Goal: Browse casually: Explore the website without a specific task or goal

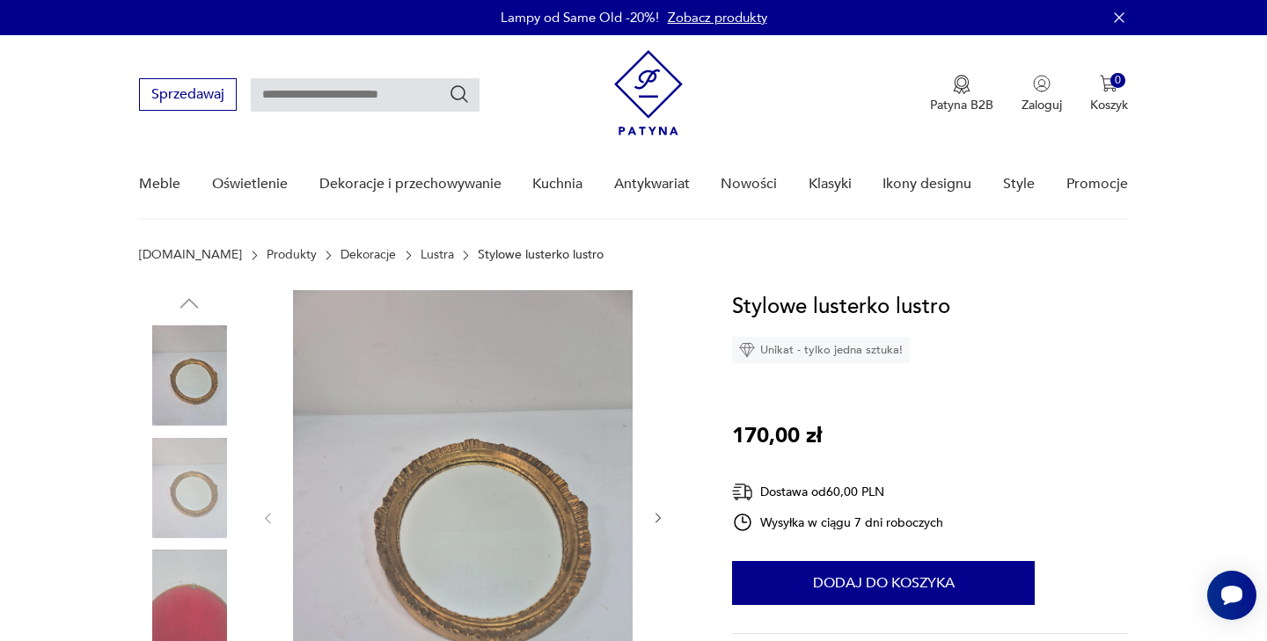
click at [203, 480] on img at bounding box center [189, 488] width 100 height 100
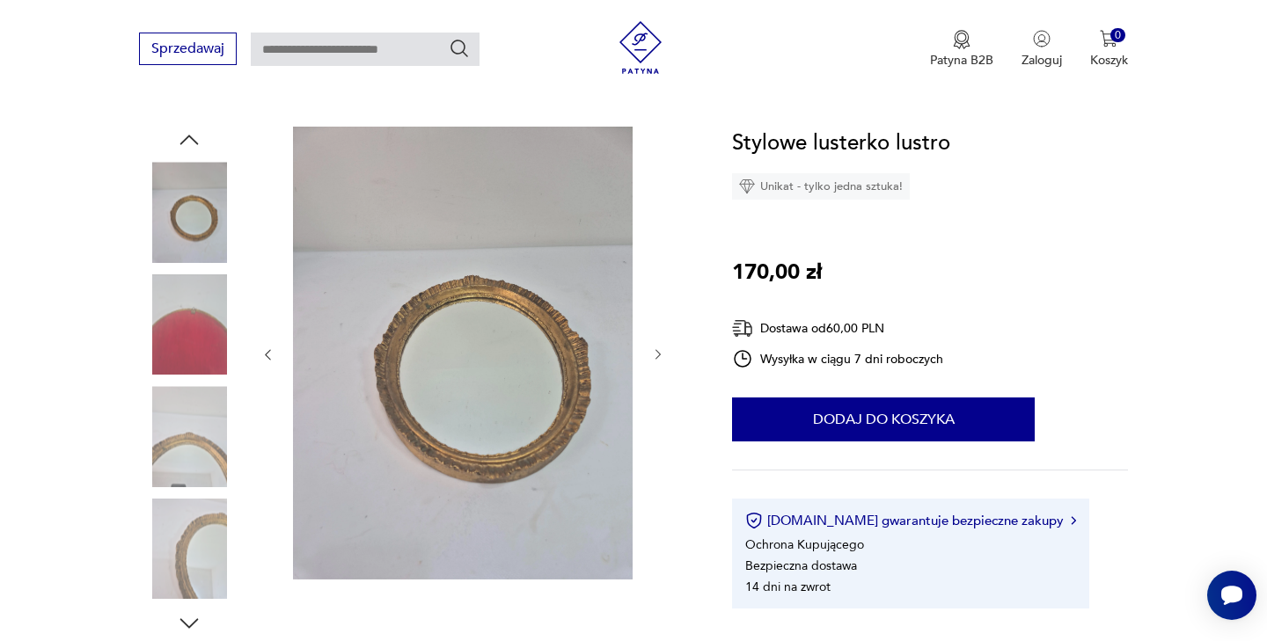
scroll to position [170, 0]
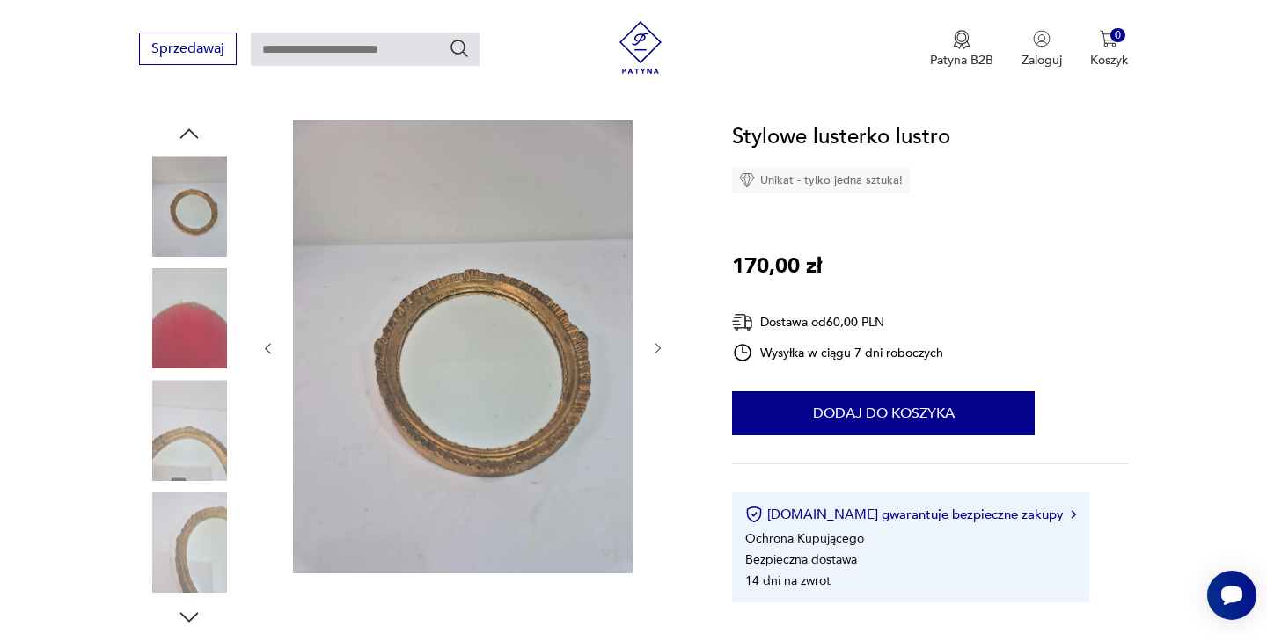
click at [185, 448] on img at bounding box center [189, 430] width 100 height 100
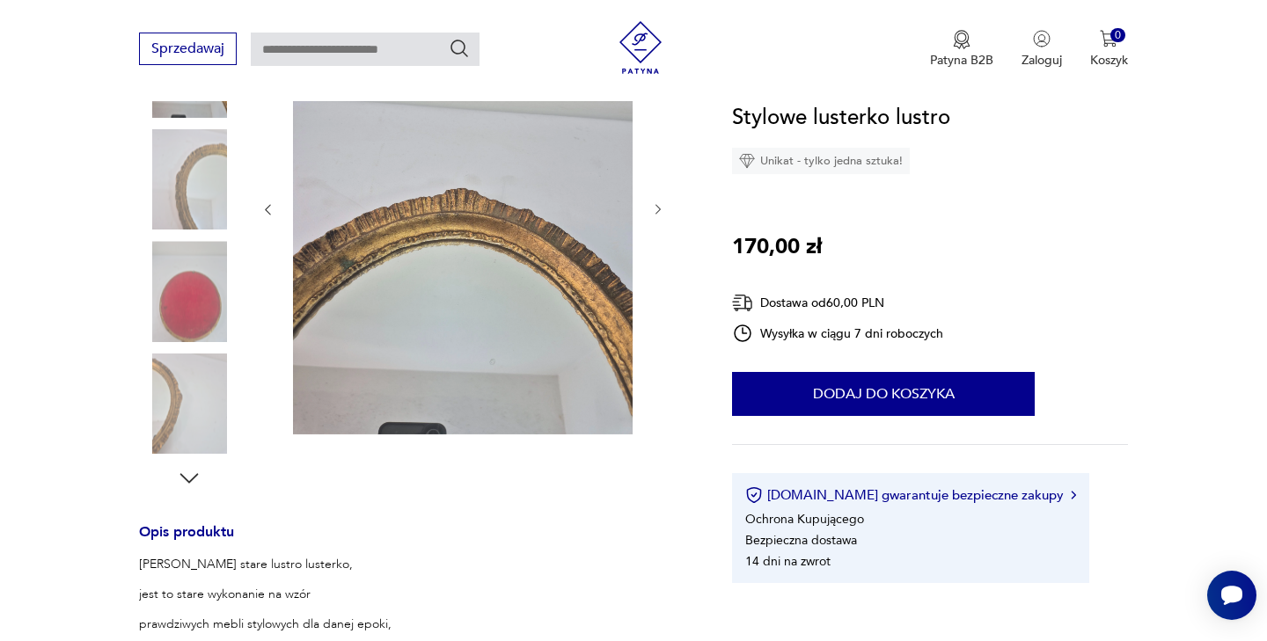
scroll to position [311, 0]
click at [178, 411] on img at bounding box center [189, 402] width 100 height 100
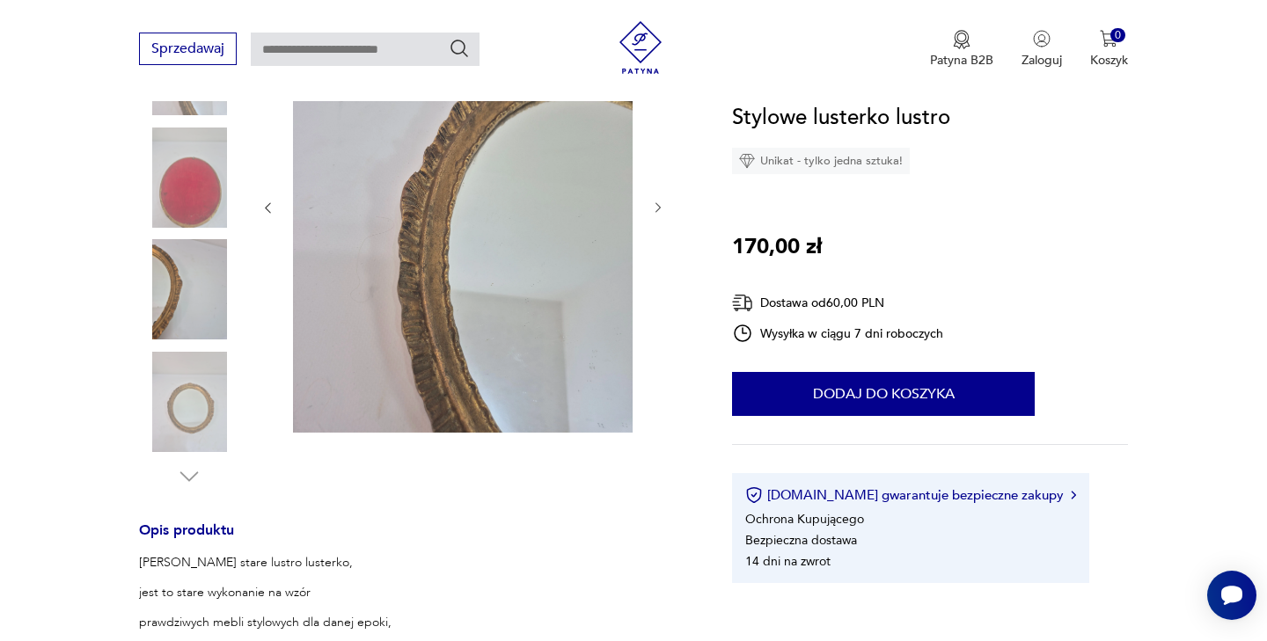
click at [198, 265] on img at bounding box center [189, 289] width 100 height 100
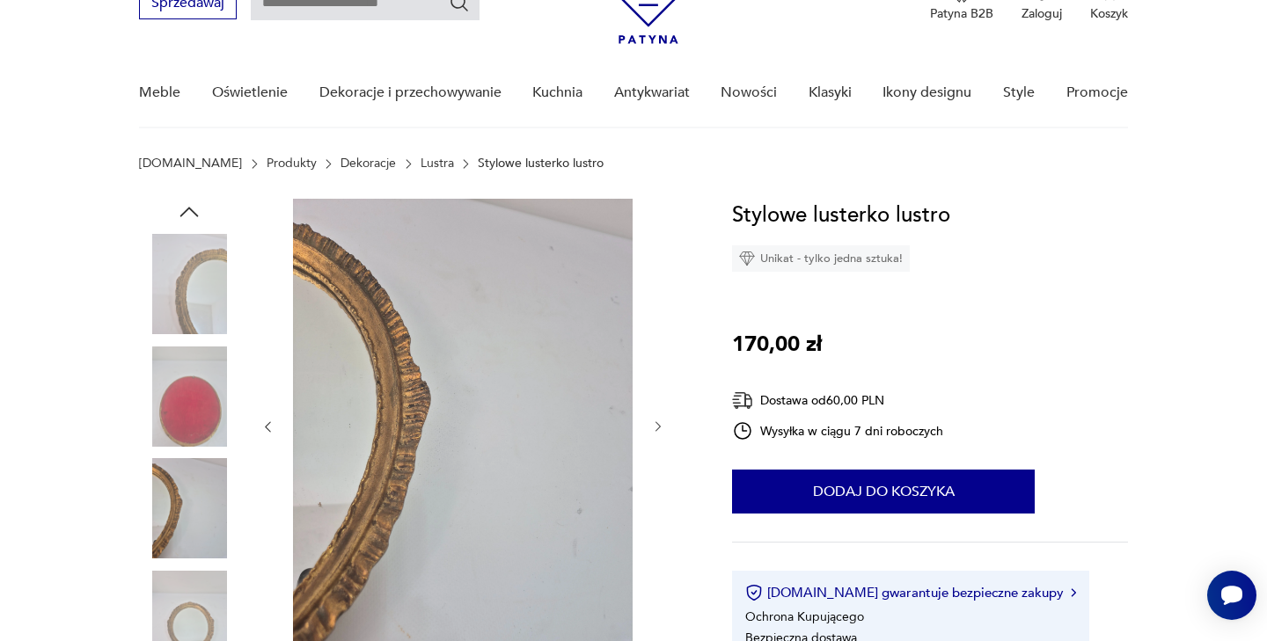
scroll to position [77, 0]
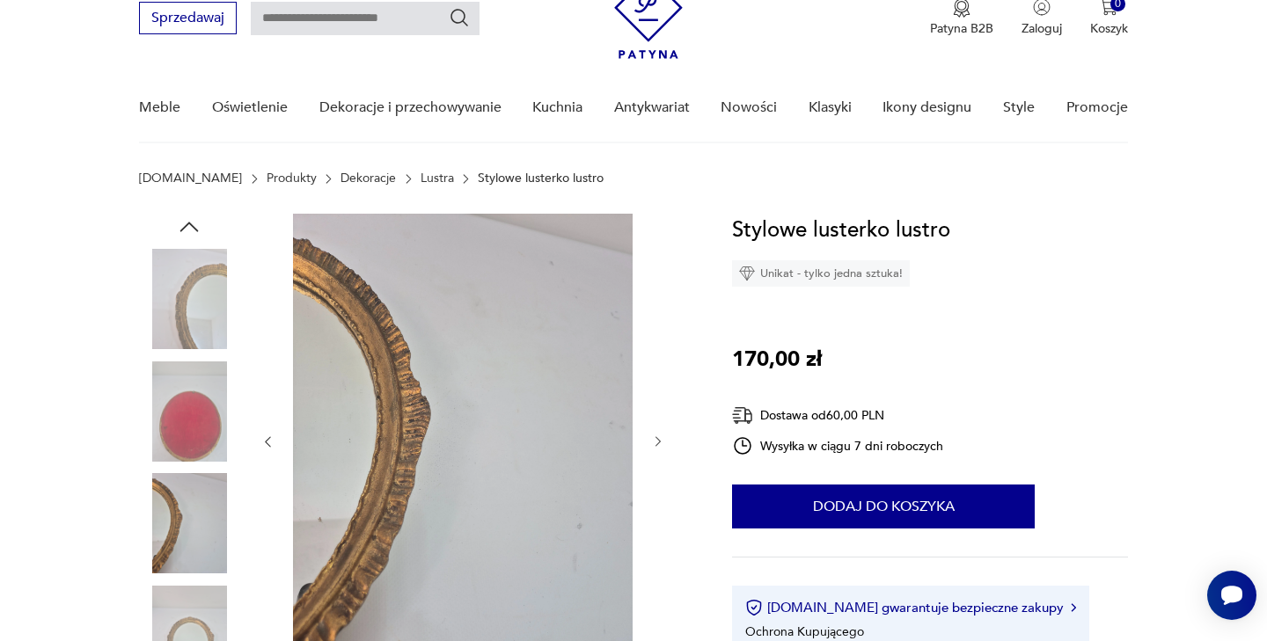
click at [191, 247] on div at bounding box center [189, 469] width 100 height 510
click at [192, 274] on img at bounding box center [189, 299] width 100 height 100
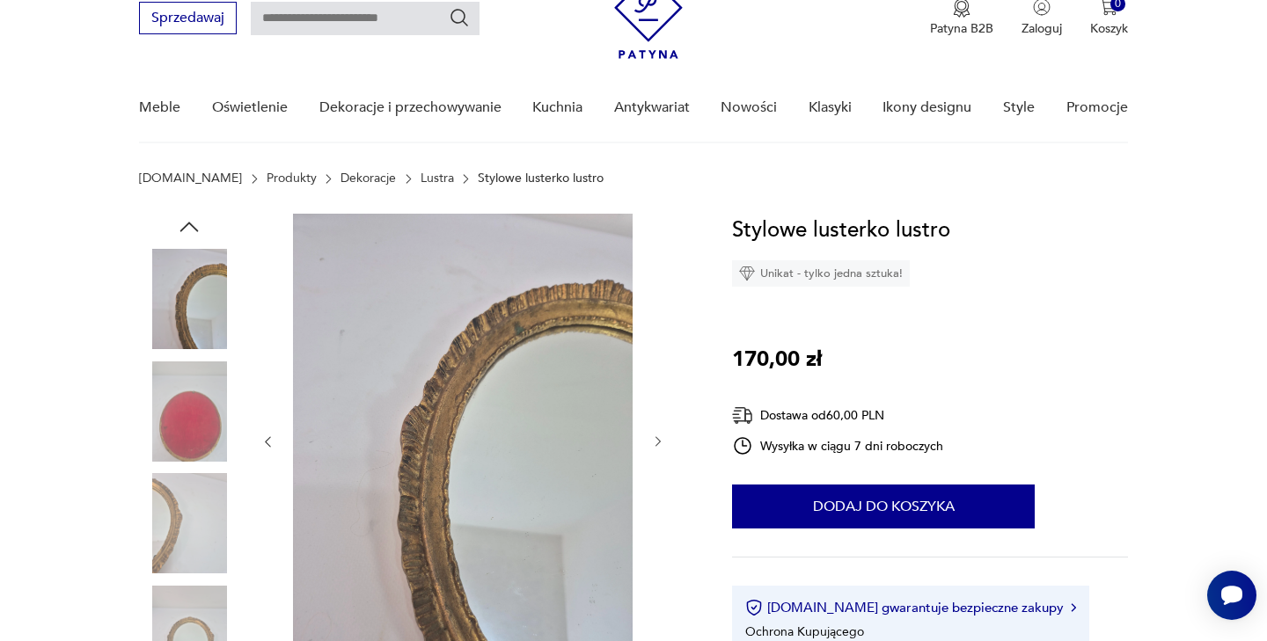
click at [204, 384] on img at bounding box center [189, 412] width 100 height 100
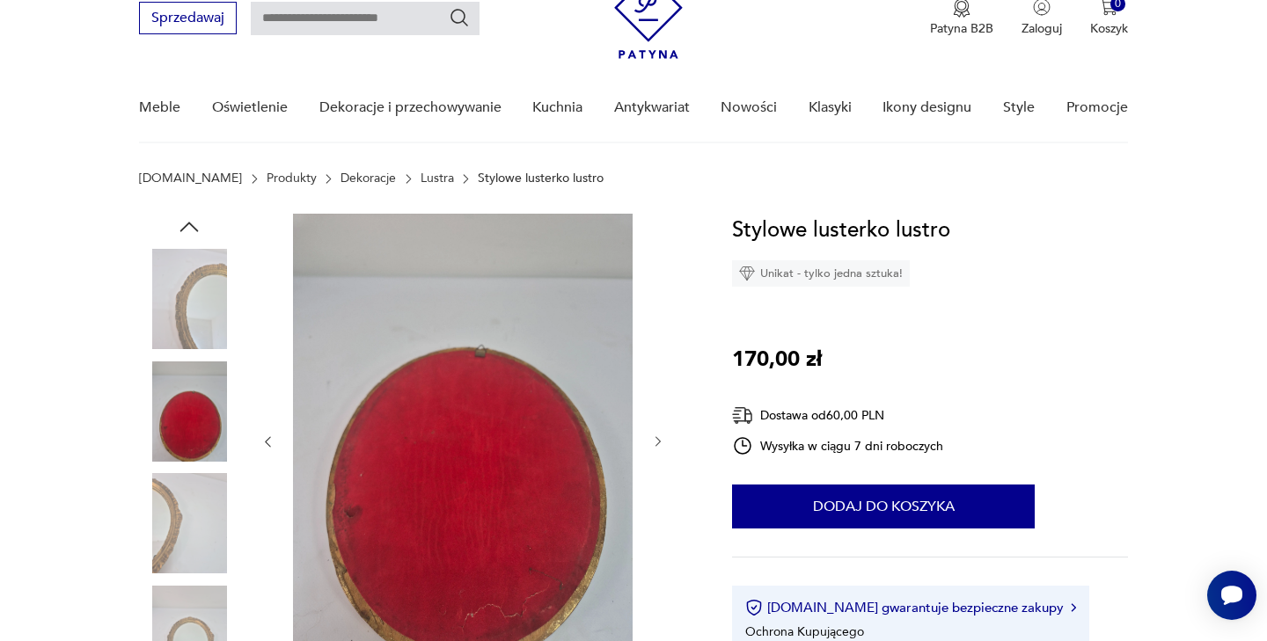
click at [218, 518] on img at bounding box center [189, 523] width 100 height 100
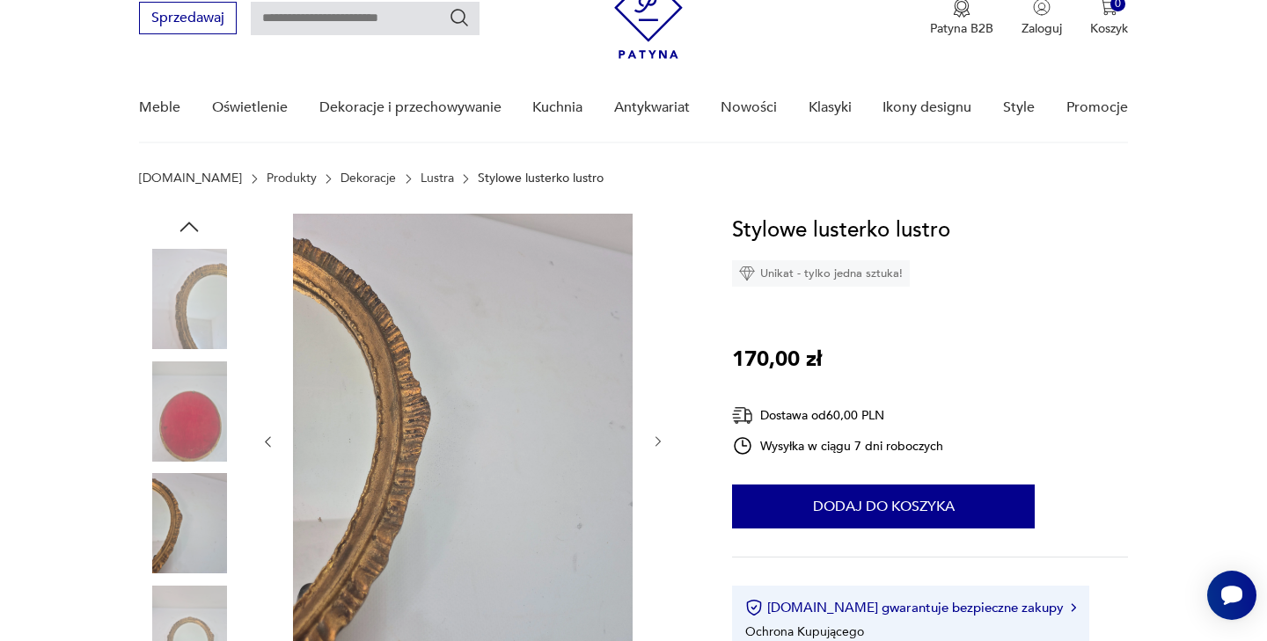
click at [213, 593] on img at bounding box center [189, 636] width 100 height 100
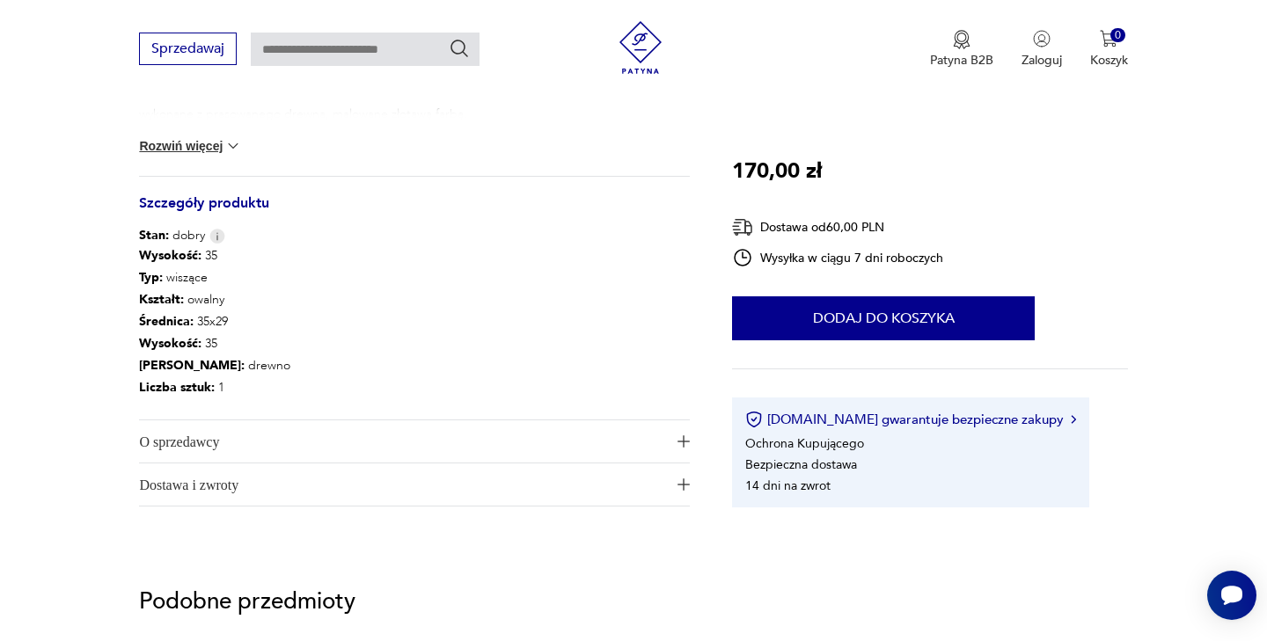
scroll to position [883, 0]
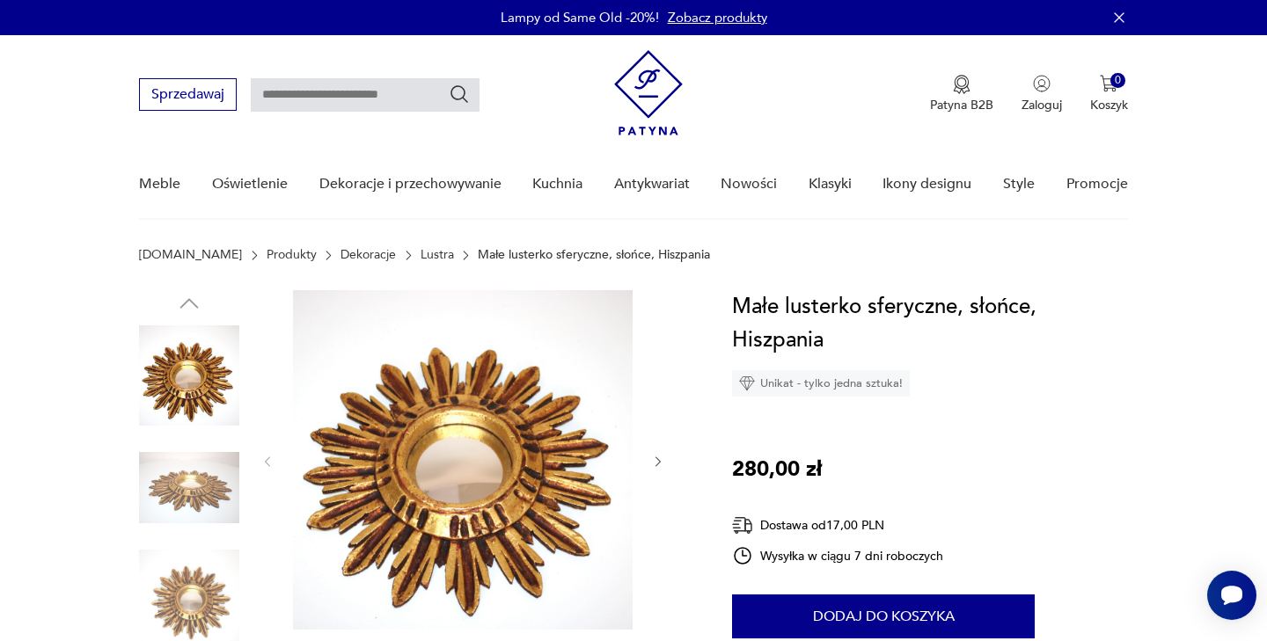
click at [184, 393] on img at bounding box center [189, 376] width 100 height 100
click at [203, 611] on img at bounding box center [189, 600] width 100 height 100
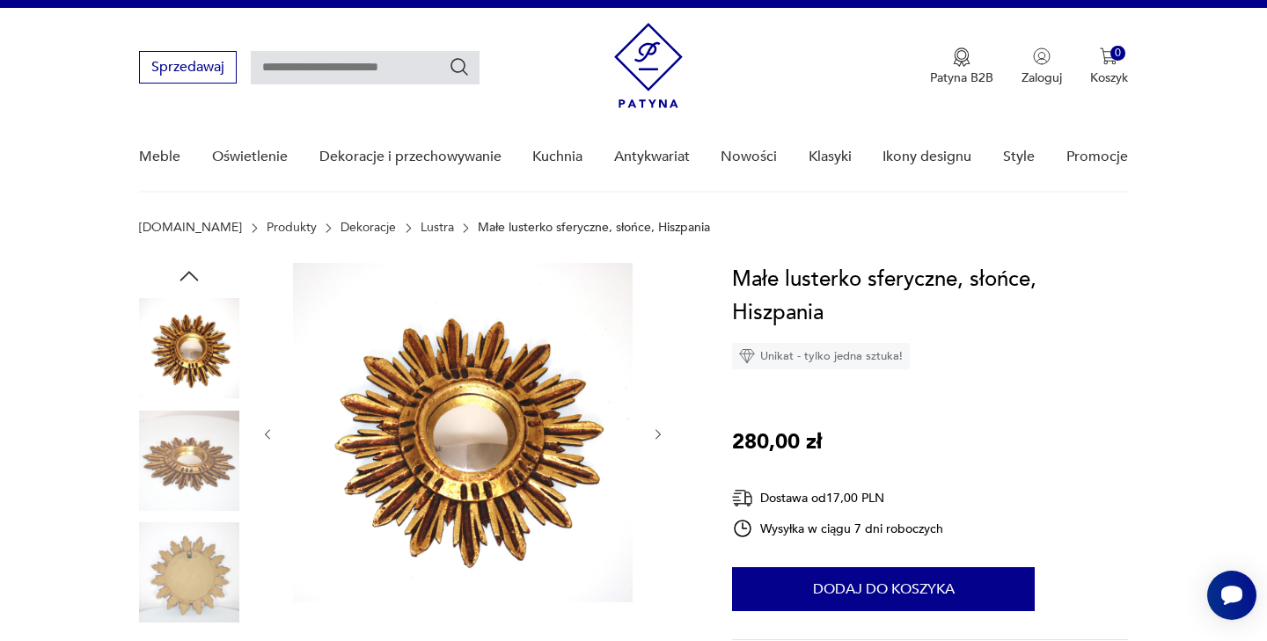
scroll to position [37, 0]
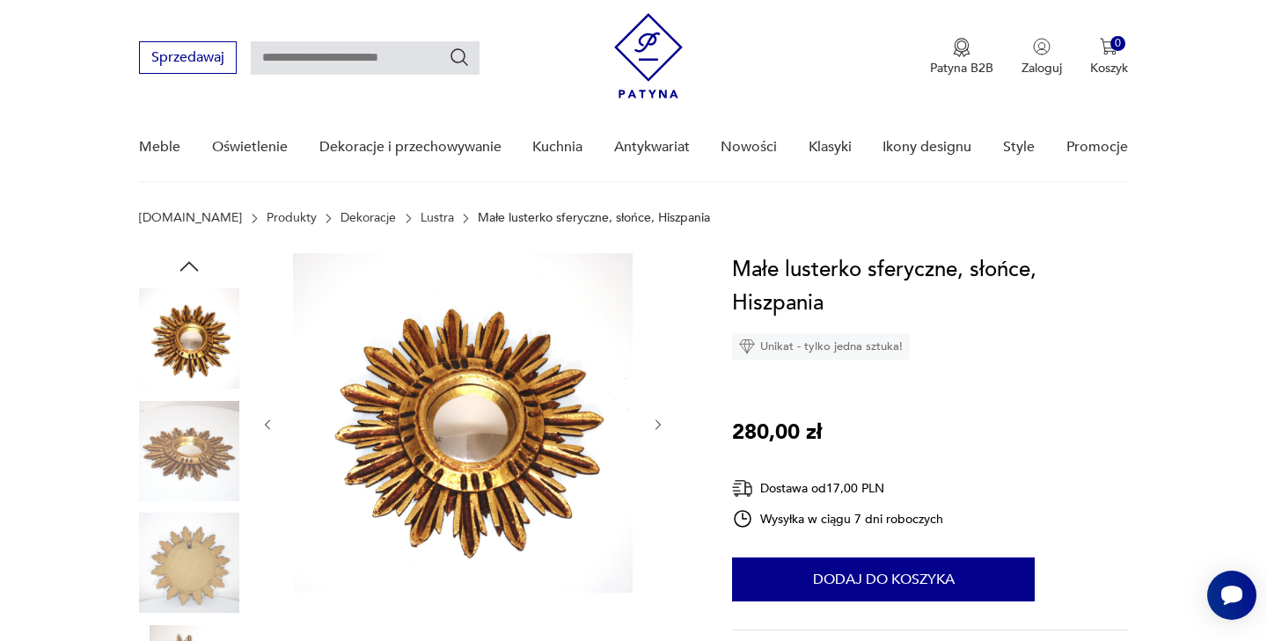
click at [654, 423] on icon "button" at bounding box center [658, 425] width 15 height 15
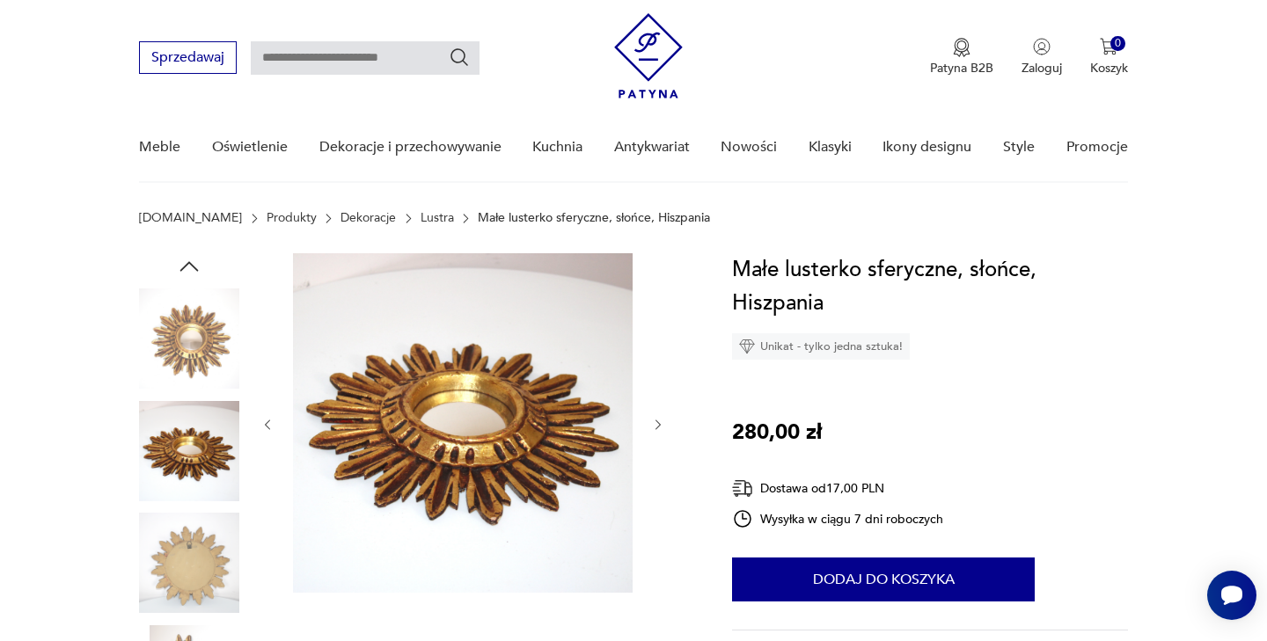
click at [655, 424] on icon "button" at bounding box center [658, 425] width 15 height 15
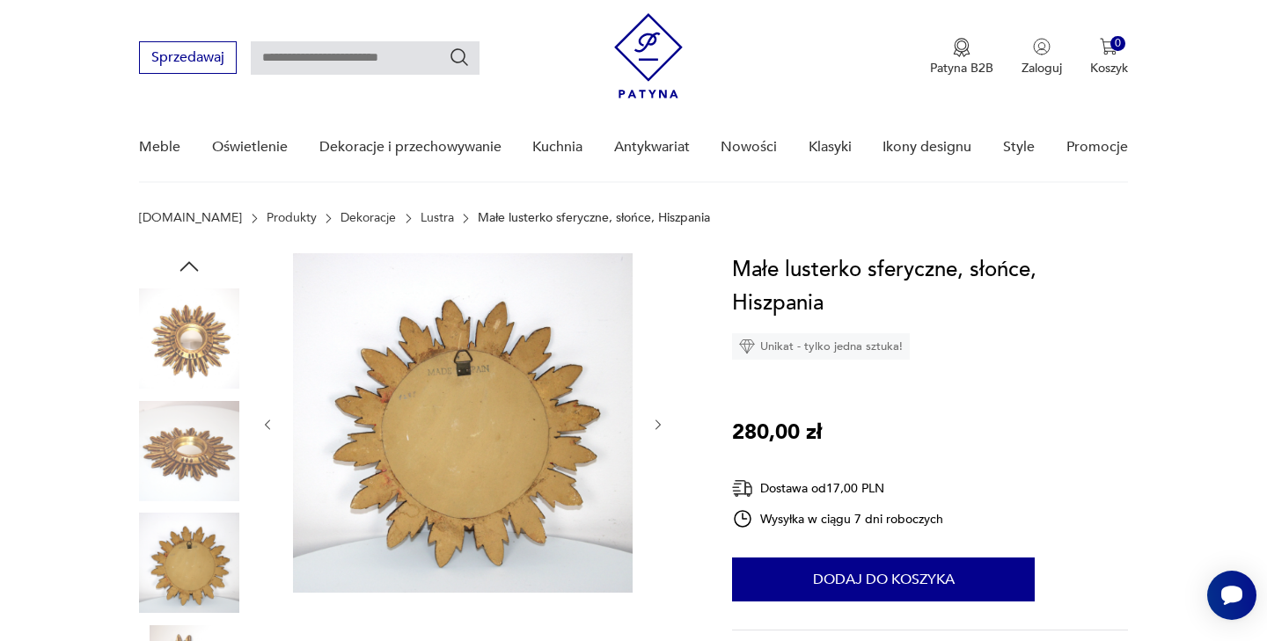
click at [655, 424] on icon "button" at bounding box center [658, 425] width 15 height 15
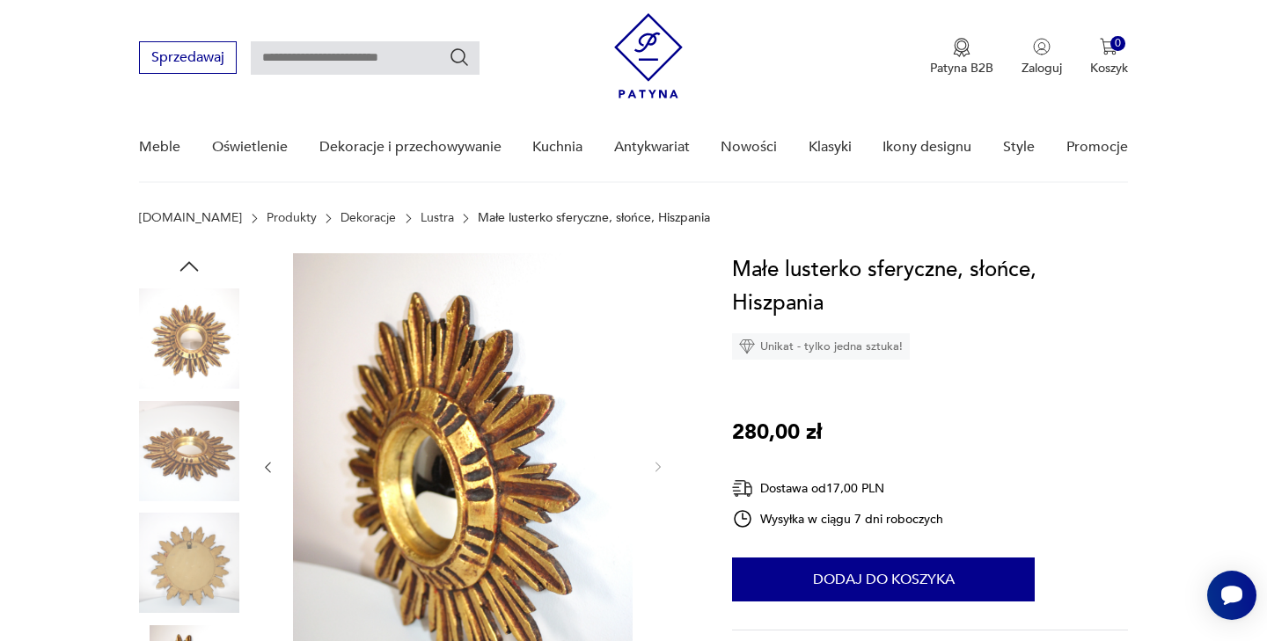
click at [655, 424] on div at bounding box center [462, 467] width 405 height 428
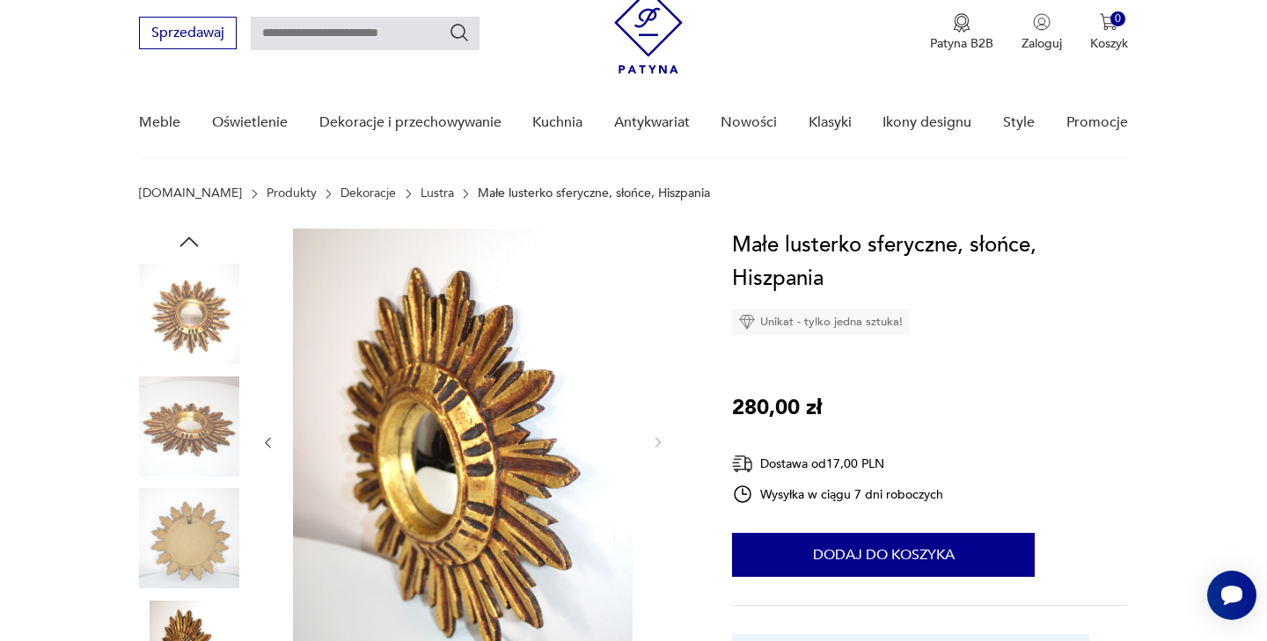
scroll to position [0, 0]
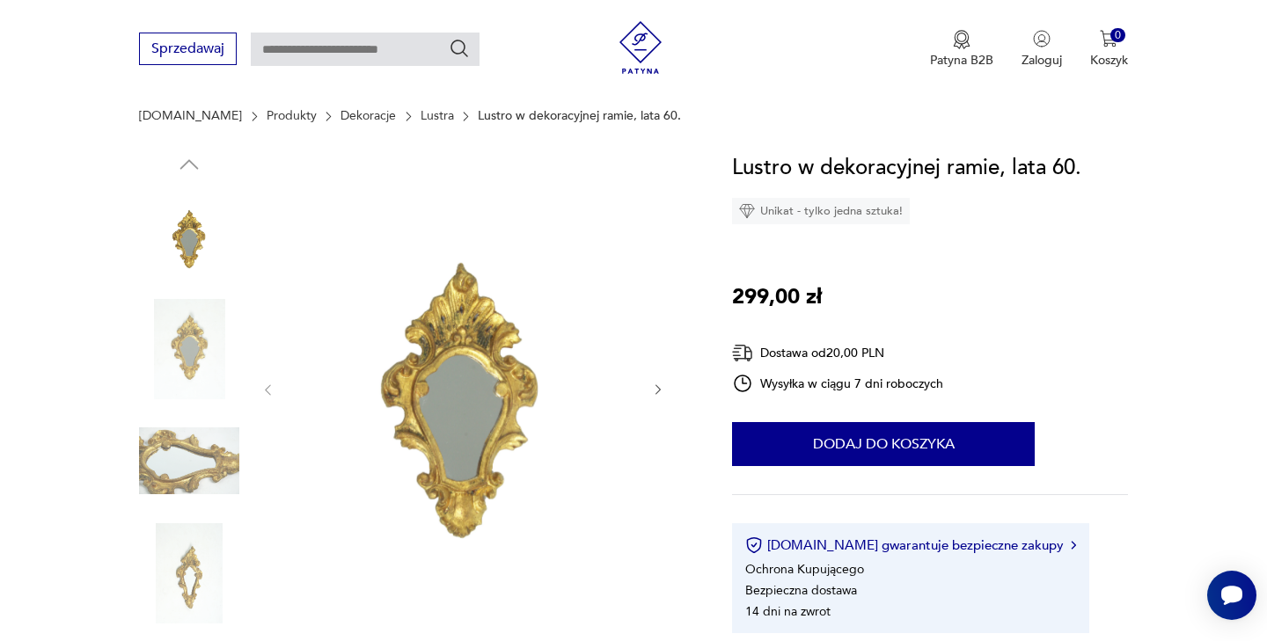
scroll to position [234, 0]
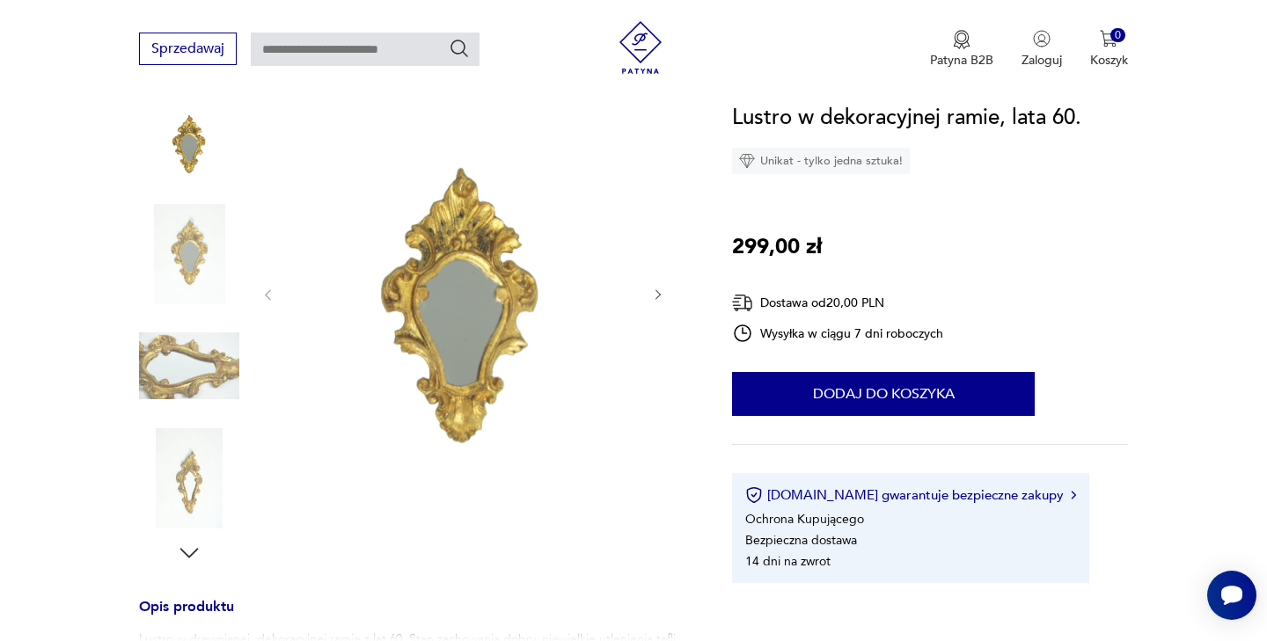
click at [199, 485] on img at bounding box center [189, 478] width 100 height 100
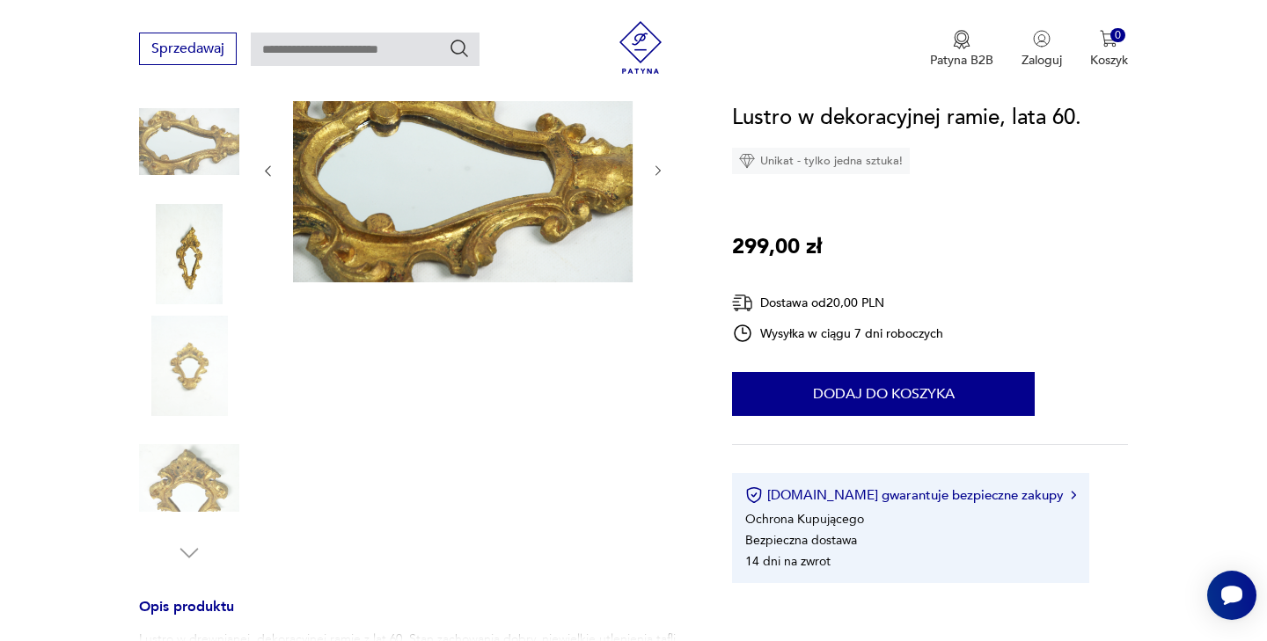
click at [191, 488] on img at bounding box center [189, 478] width 100 height 100
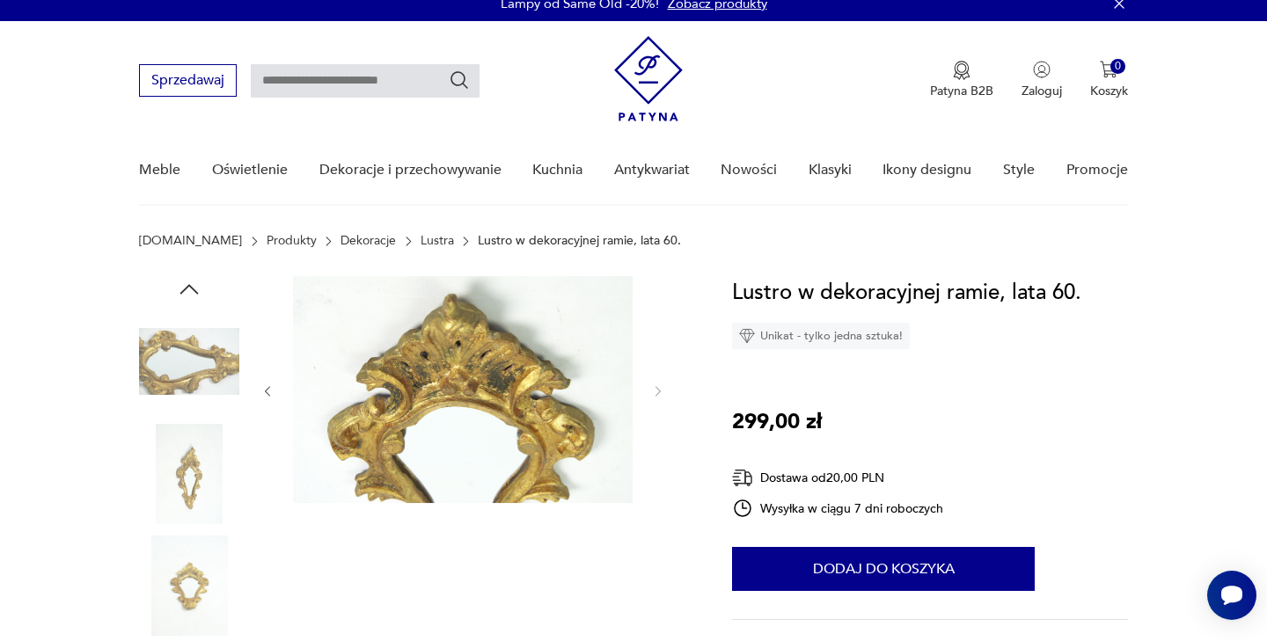
scroll to position [0, 0]
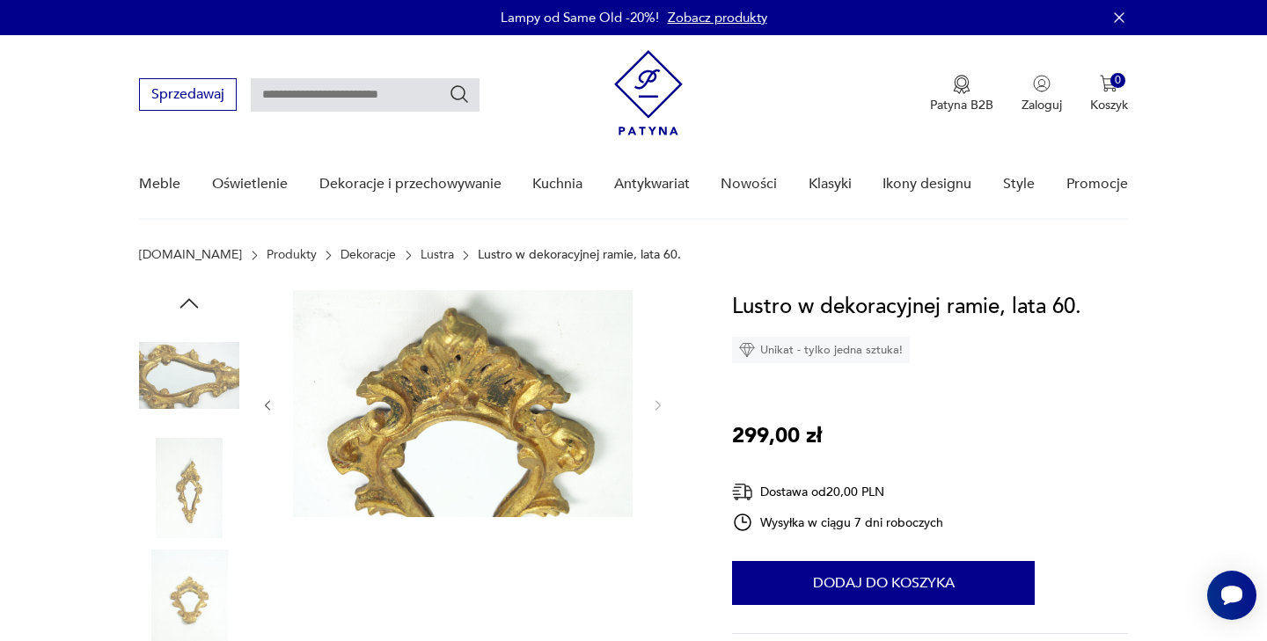
click at [174, 382] on img at bounding box center [189, 376] width 100 height 100
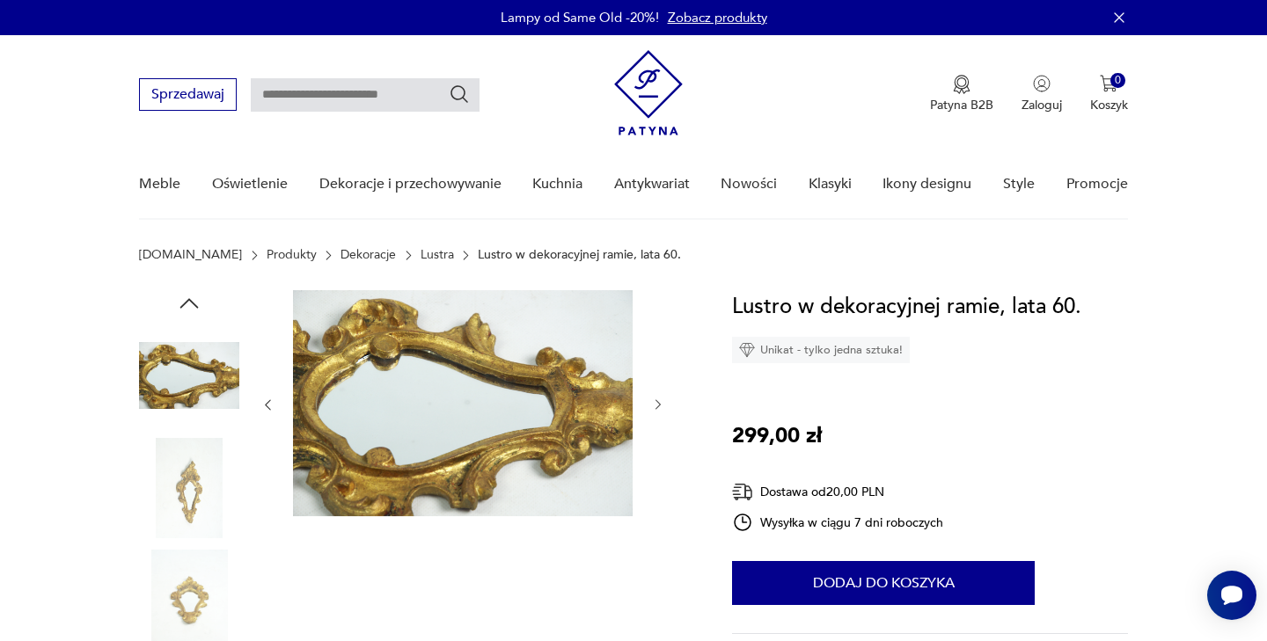
click at [188, 489] on img at bounding box center [189, 488] width 100 height 100
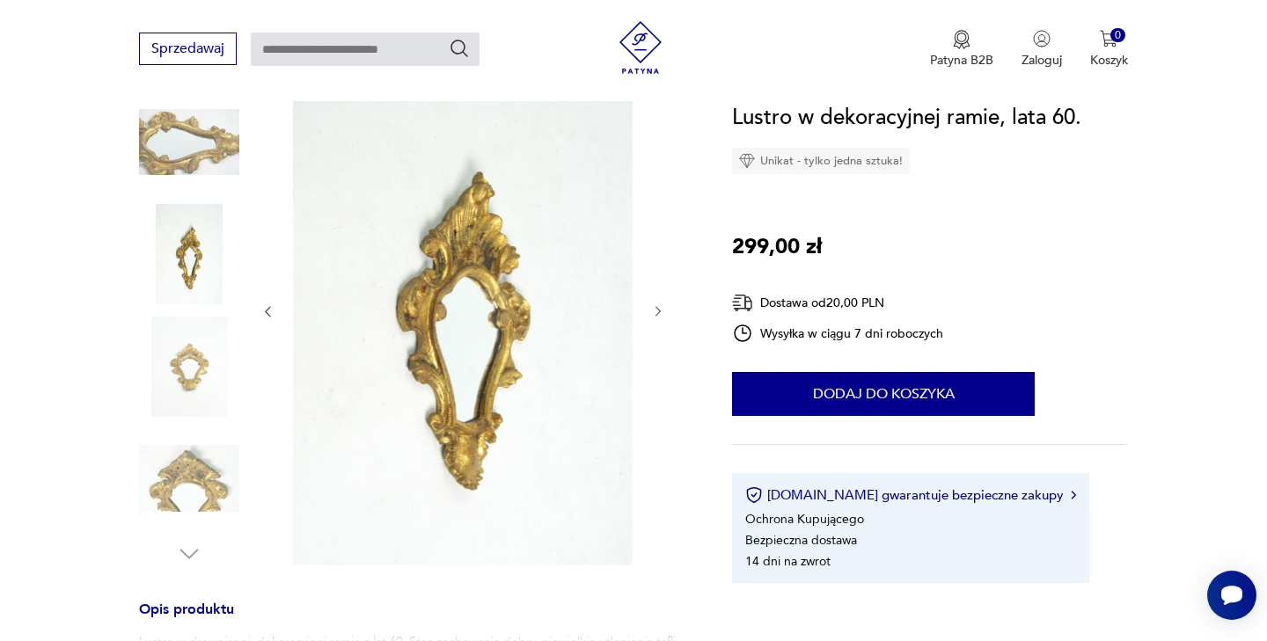
scroll to position [263, 0]
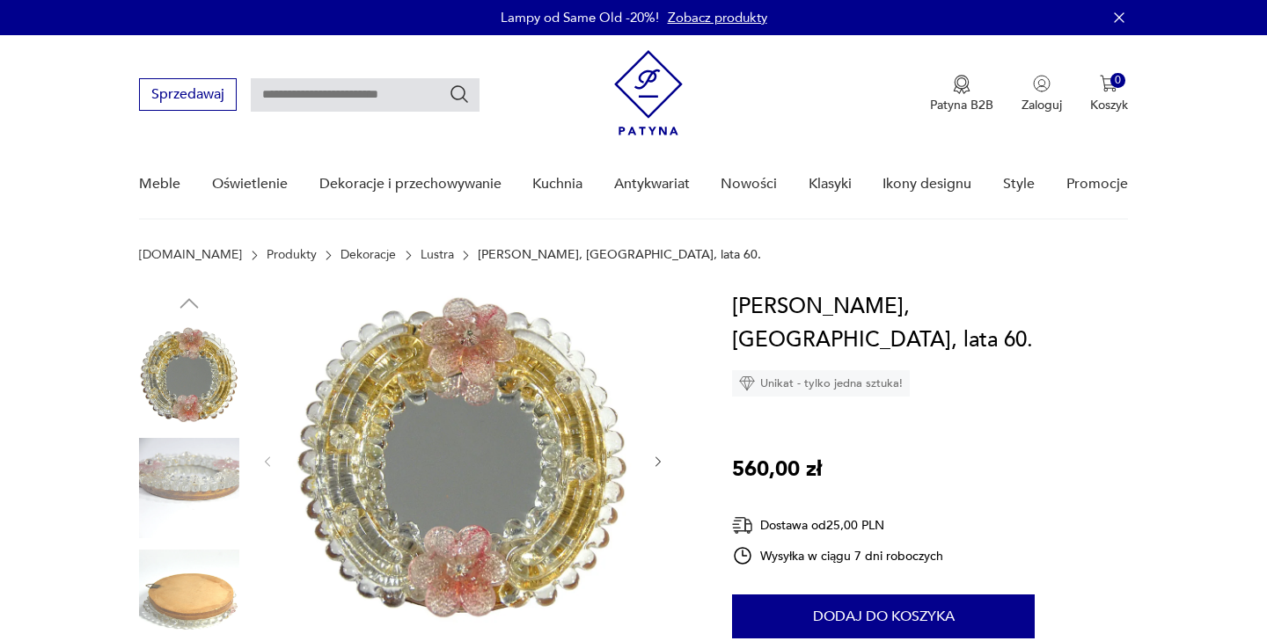
click at [321, 83] on input "text" at bounding box center [365, 94] width 229 height 33
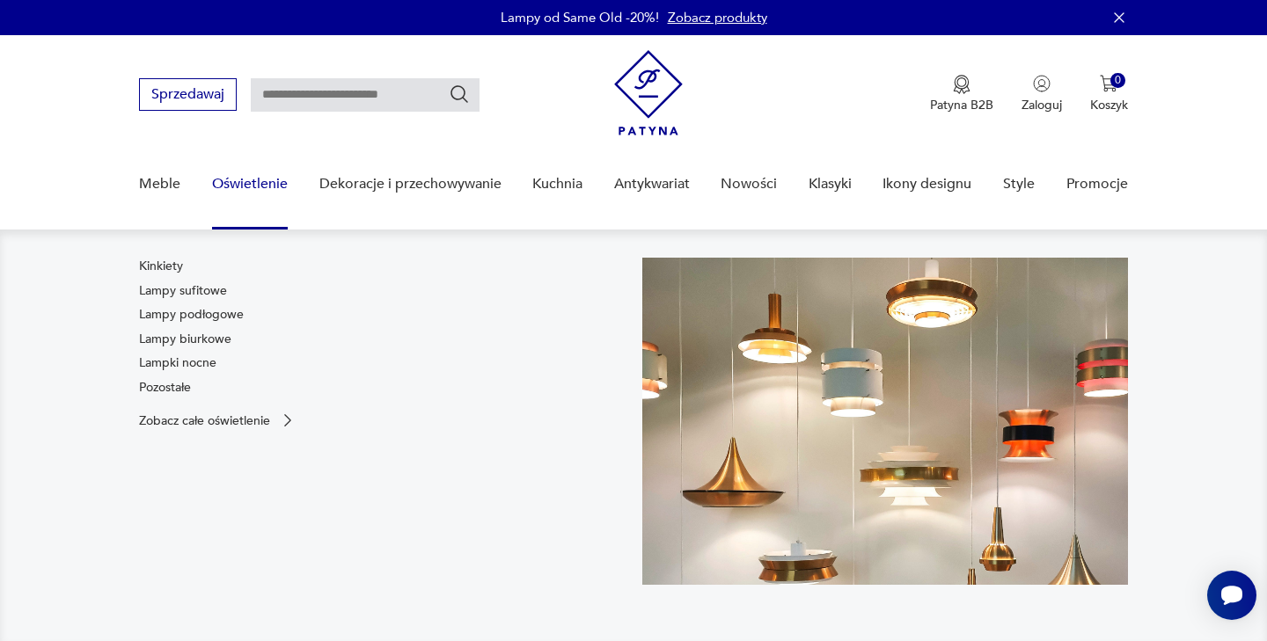
click at [80, 354] on nav "Kinkiety Lampy sufitowe Lampy podłogowe Lampy biurkowe Lampki nocne Pozostałe Z…" at bounding box center [633, 436] width 1267 height 412
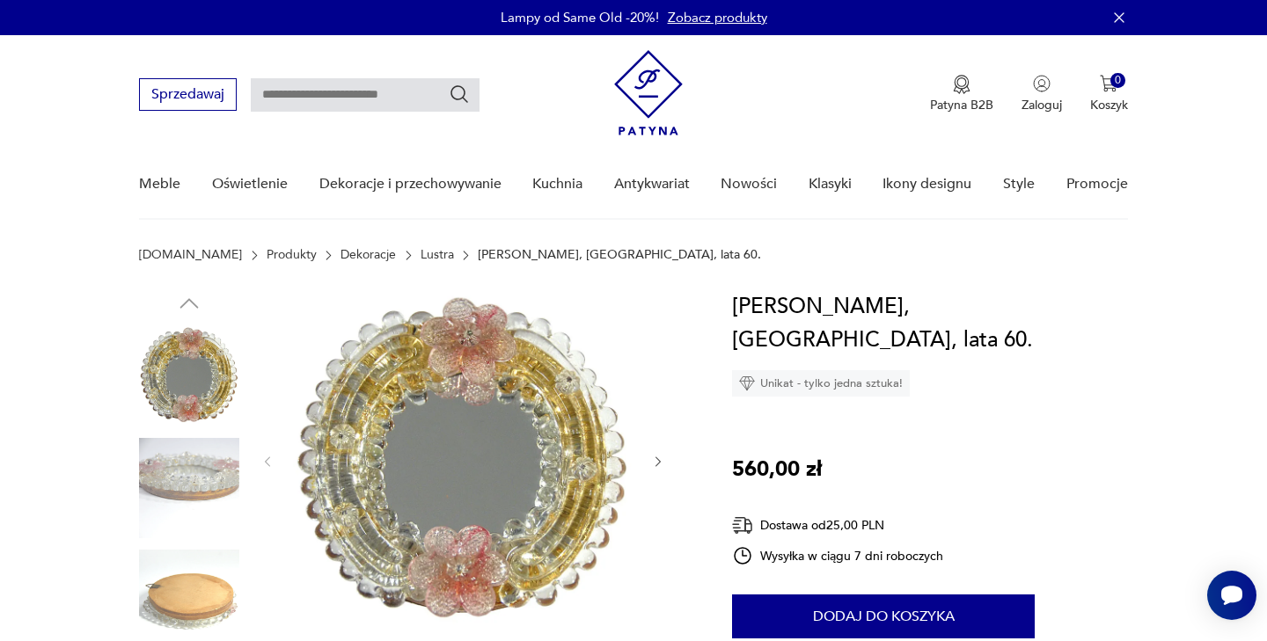
click at [52, 163] on nav "Sprzedawaj Patyna B2B Zaloguj 0 Koszyk Twój koszyk ( 0 ) Brak produktów w koszy…" at bounding box center [633, 127] width 1267 height 185
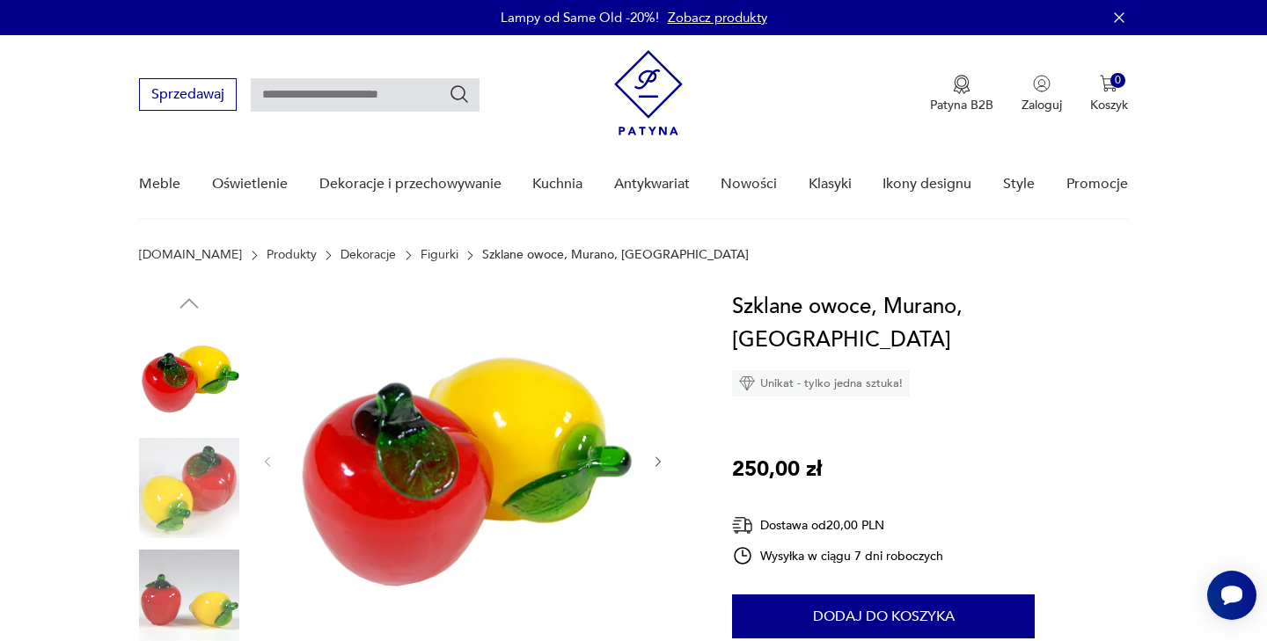
click at [186, 375] on img at bounding box center [189, 376] width 100 height 100
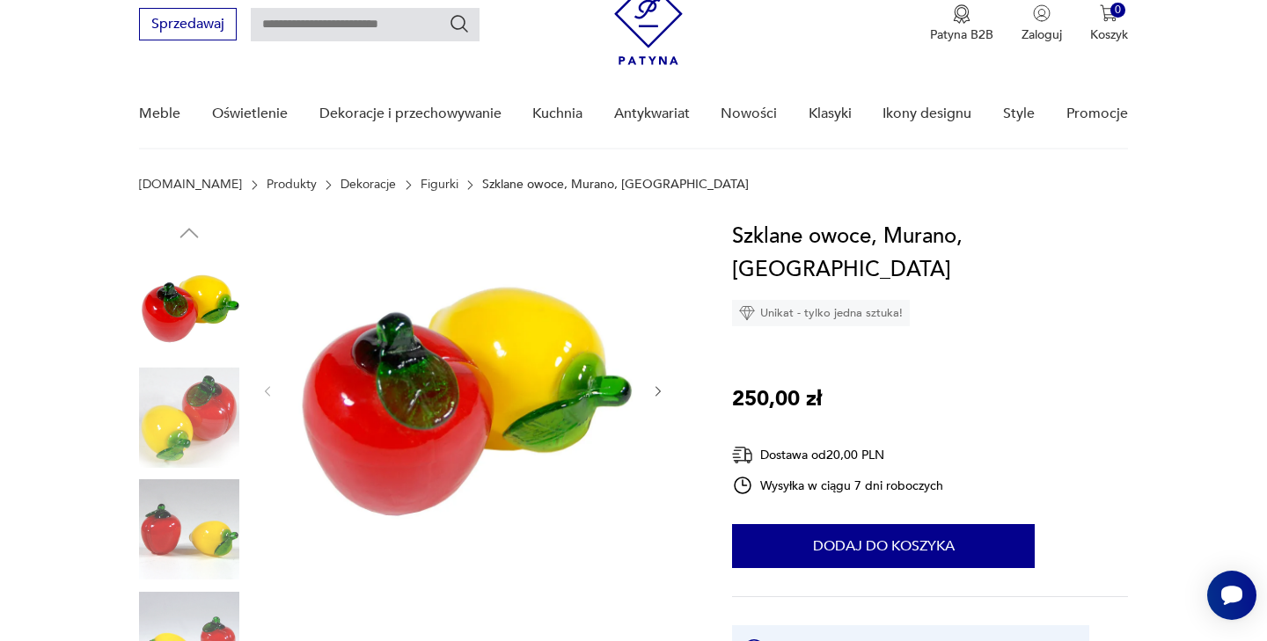
scroll to position [156, 0]
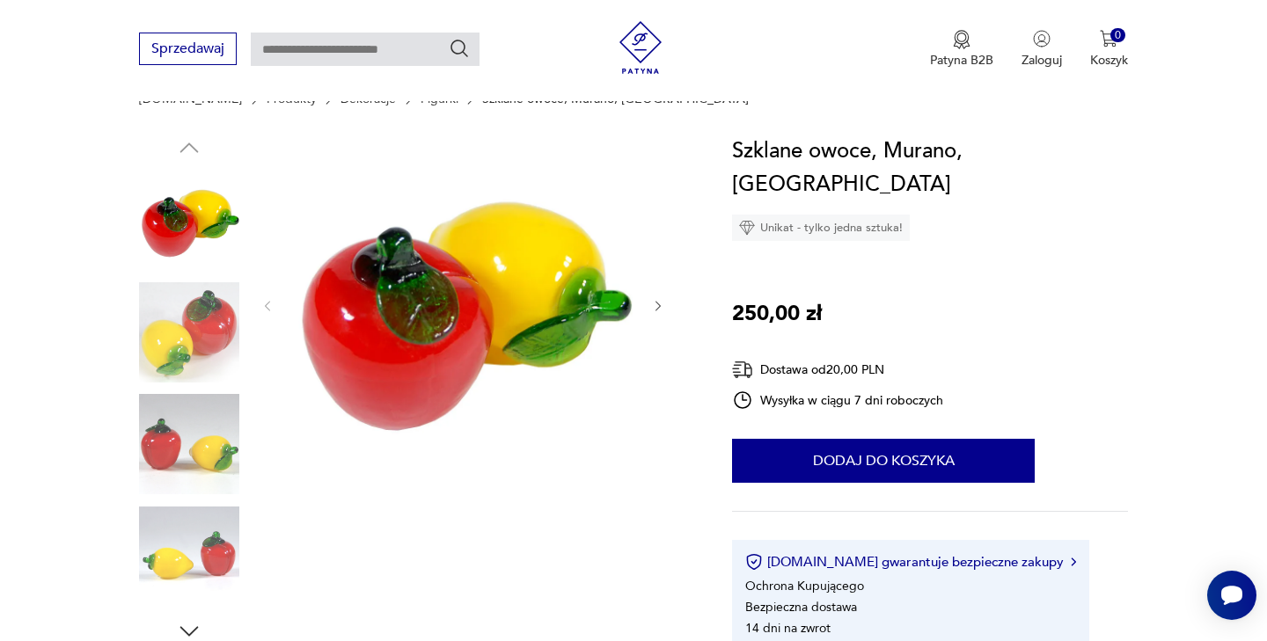
click at [188, 439] on img at bounding box center [189, 444] width 100 height 100
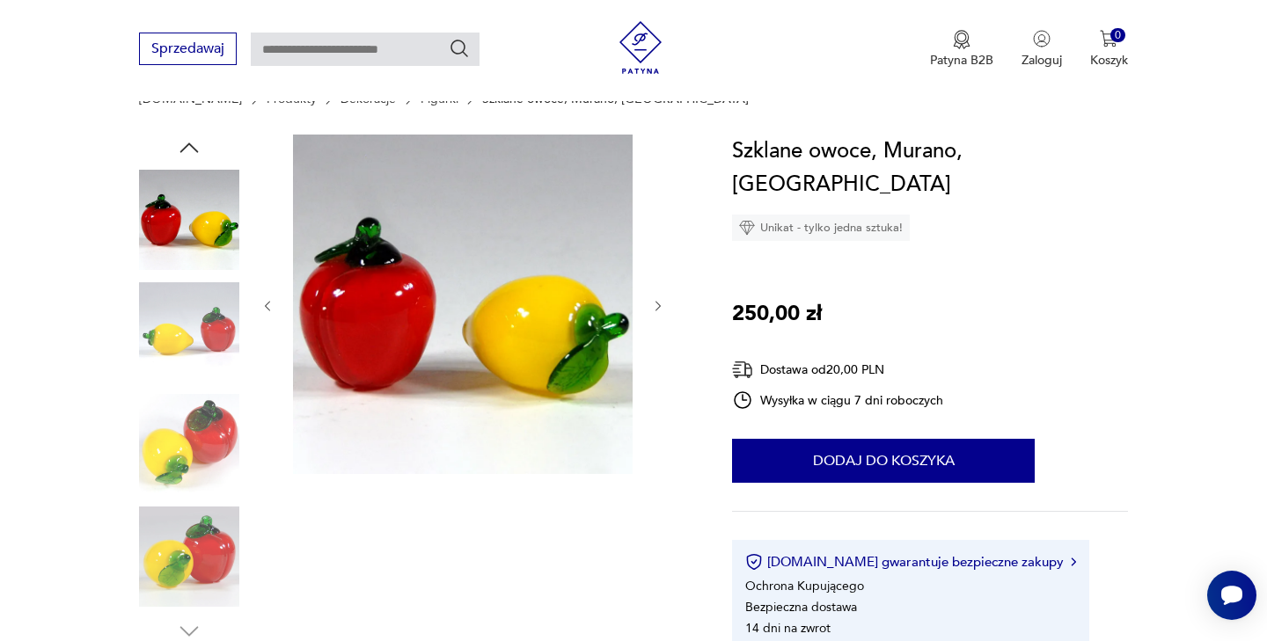
click at [204, 509] on img at bounding box center [189, 557] width 100 height 100
